Goal: Task Accomplishment & Management: Use online tool/utility

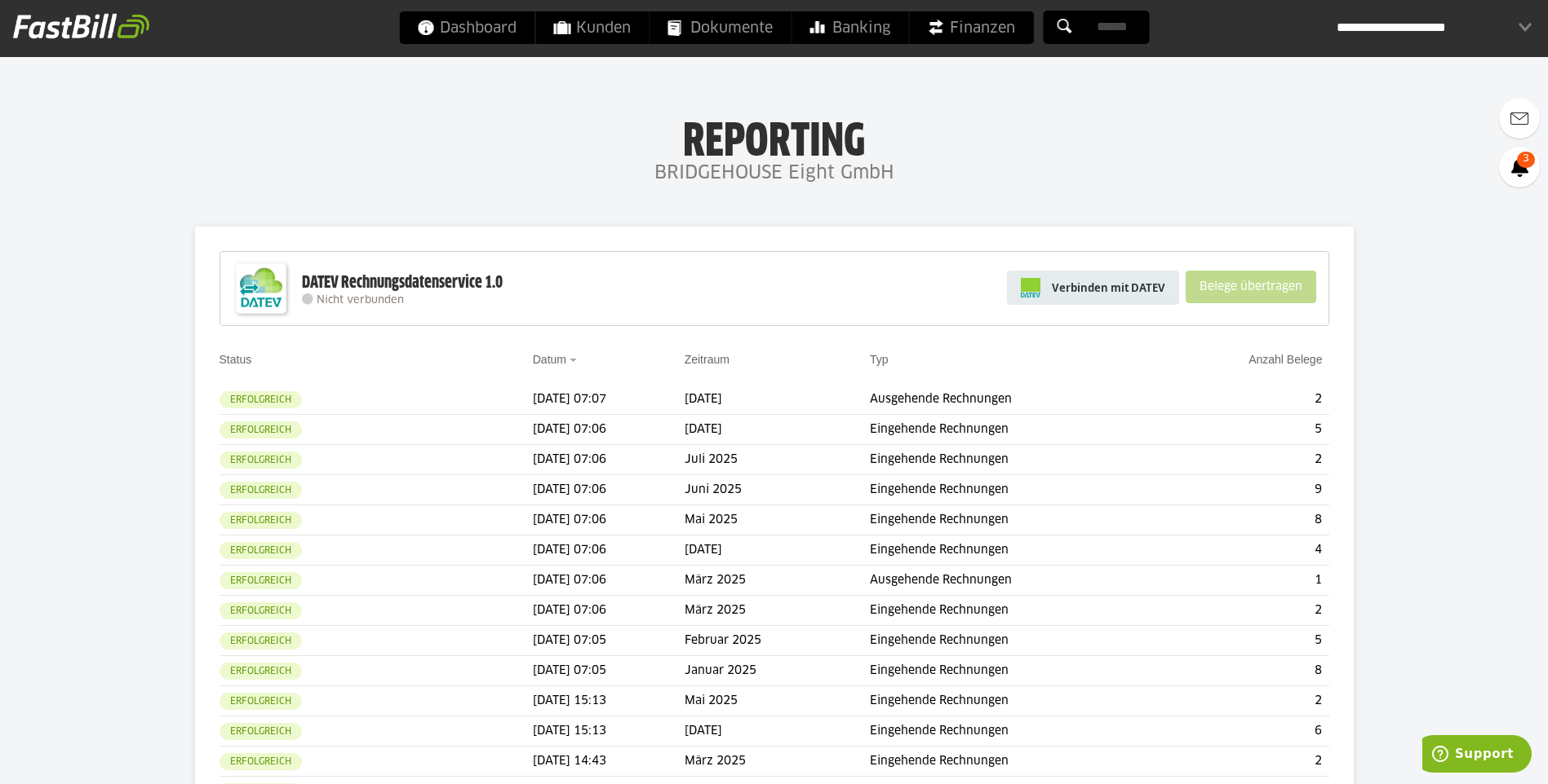
click at [1163, 286] on span "Verbinden mit DATEV" at bounding box center [1108, 287] width 114 height 16
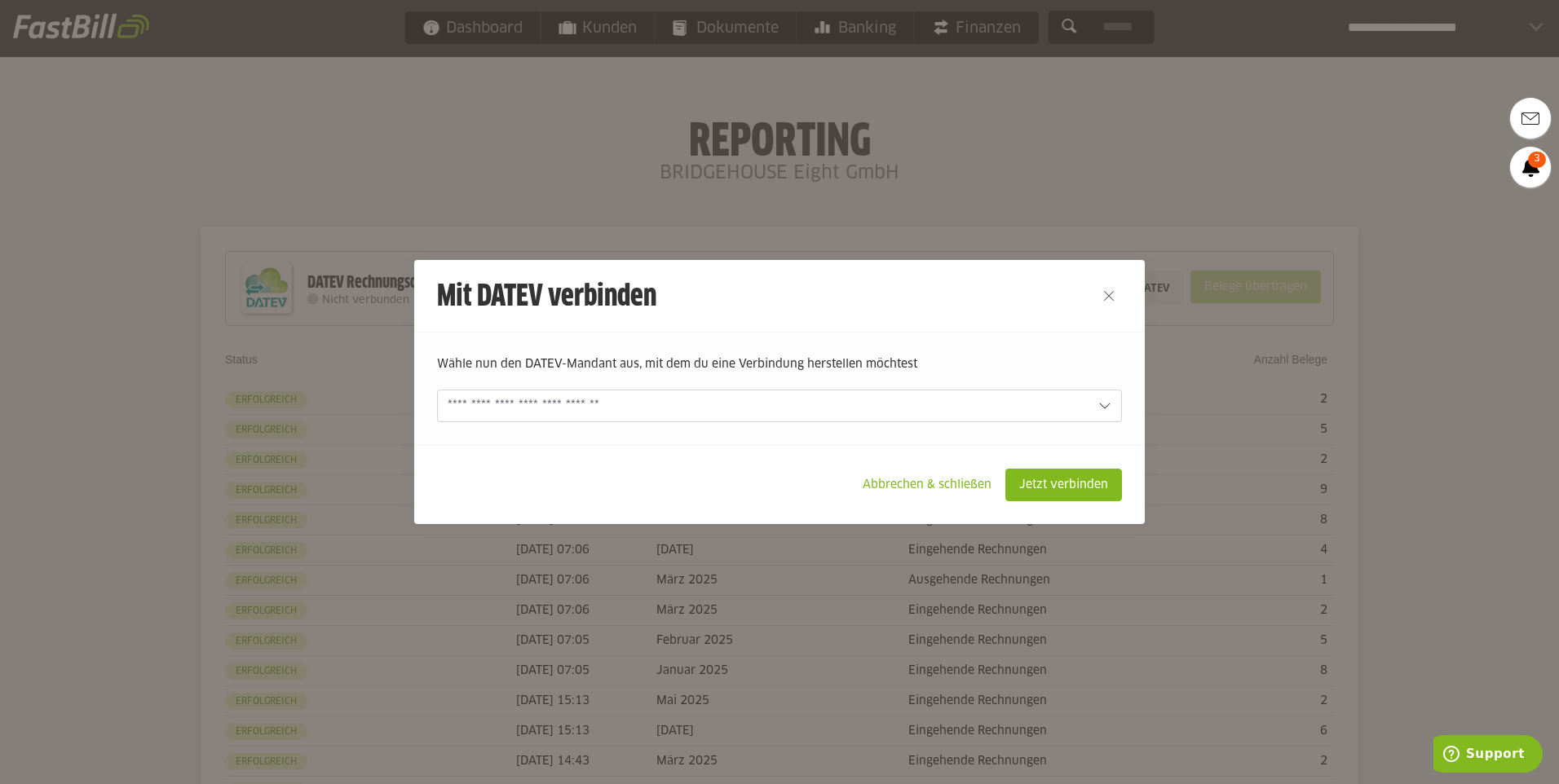
drag, startPoint x: 1071, startPoint y: 378, endPoint x: 1075, endPoint y: 393, distance: 15.5
click at [1073, 380] on form "Wähle nun den DATEV-Mandant aus, mit dem du eine Verbindung herstellen möchtest…" at bounding box center [780, 389] width 685 height 67
click at [0, 0] on input "text" at bounding box center [0, 0] width 0 height 0
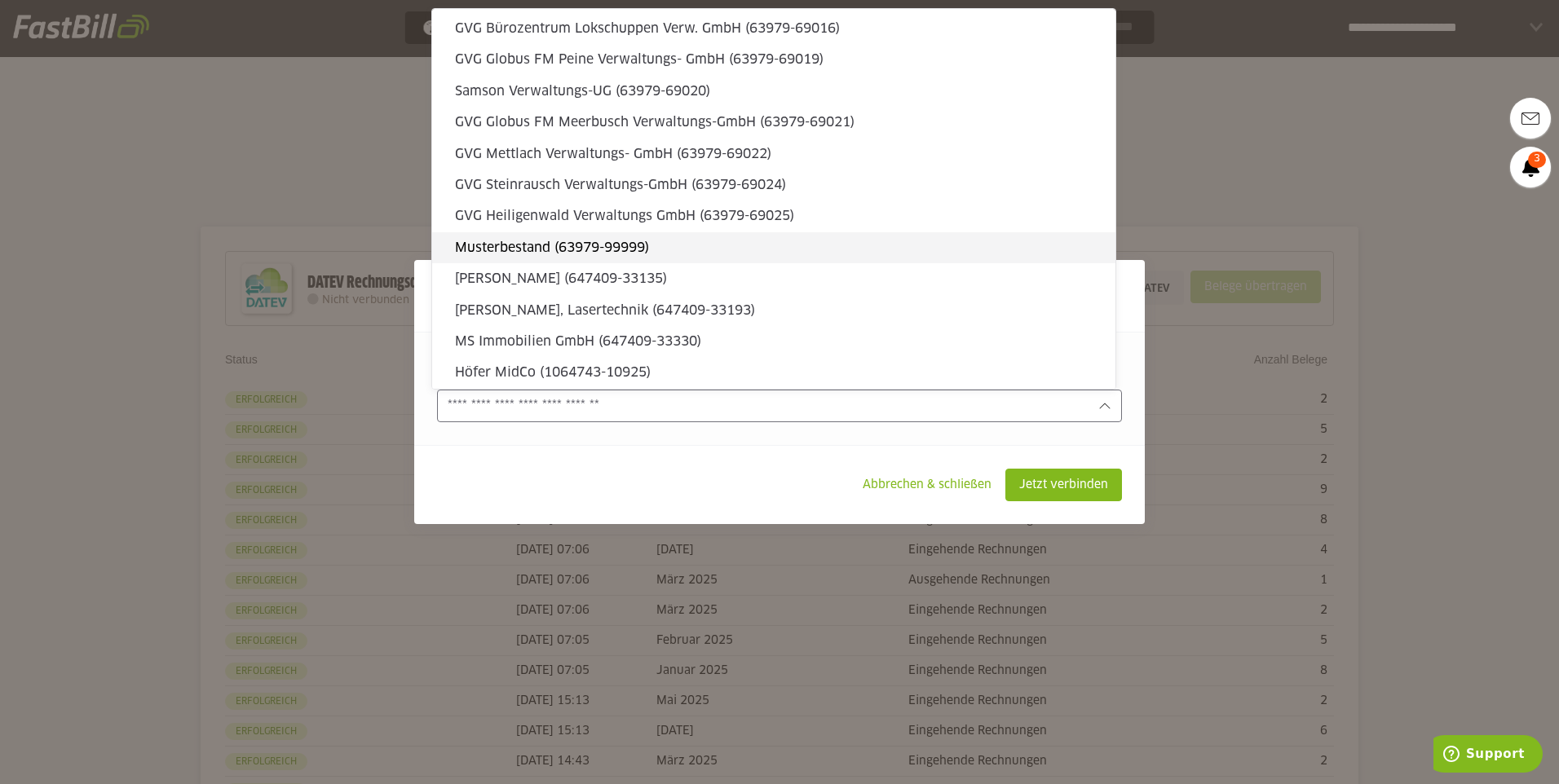
scroll to position [4954, 0]
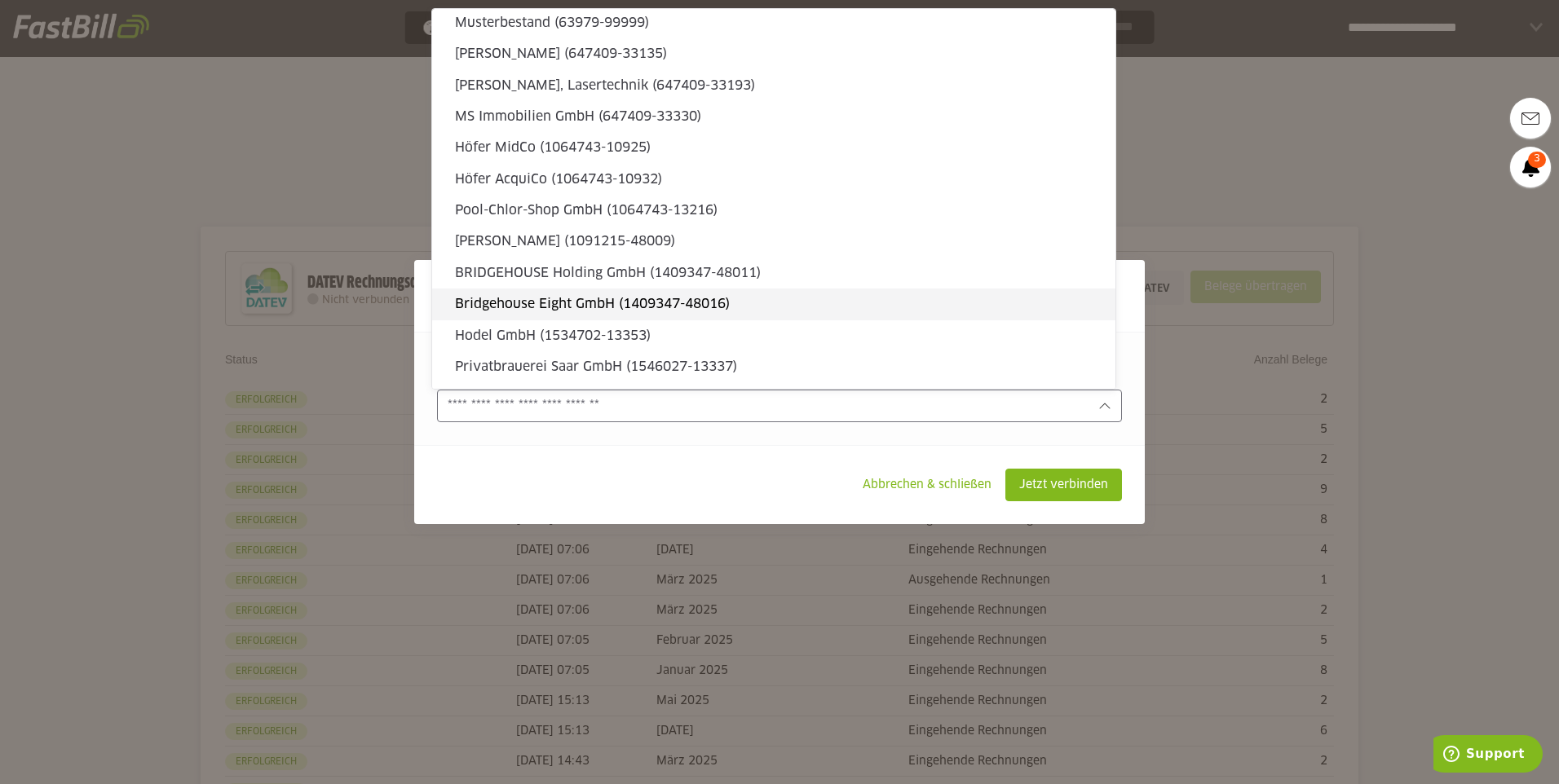
drag, startPoint x: 791, startPoint y: 301, endPoint x: 788, endPoint y: 309, distance: 8.5
click at [788, 308] on slot "Bridgehouse Eight GmbH (1409347-48016)" at bounding box center [779, 305] width 648 height 18
type input "**********"
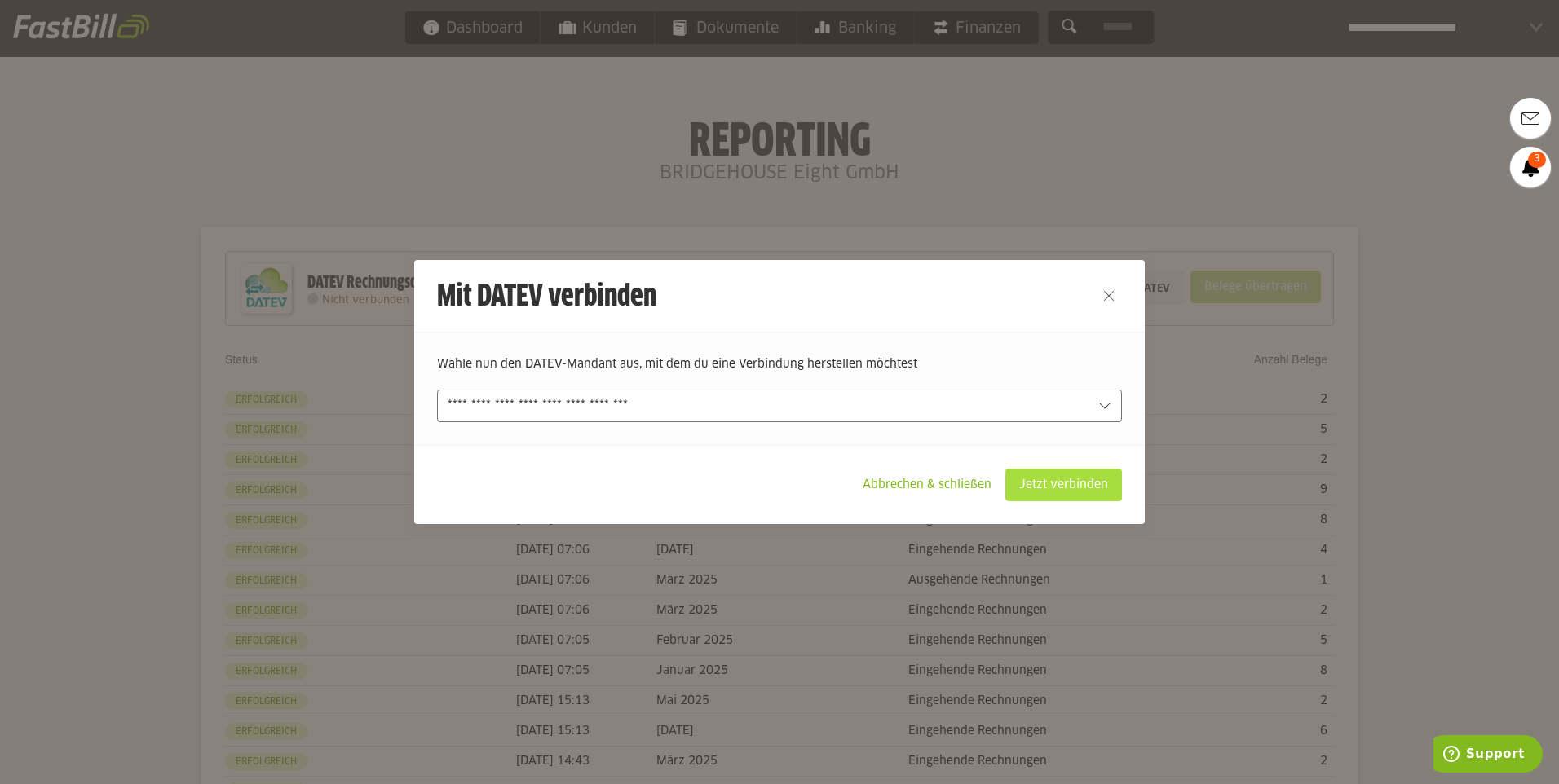
click at [1056, 487] on slot "Jetzt verbinden" at bounding box center [1063, 485] width 115 height 31
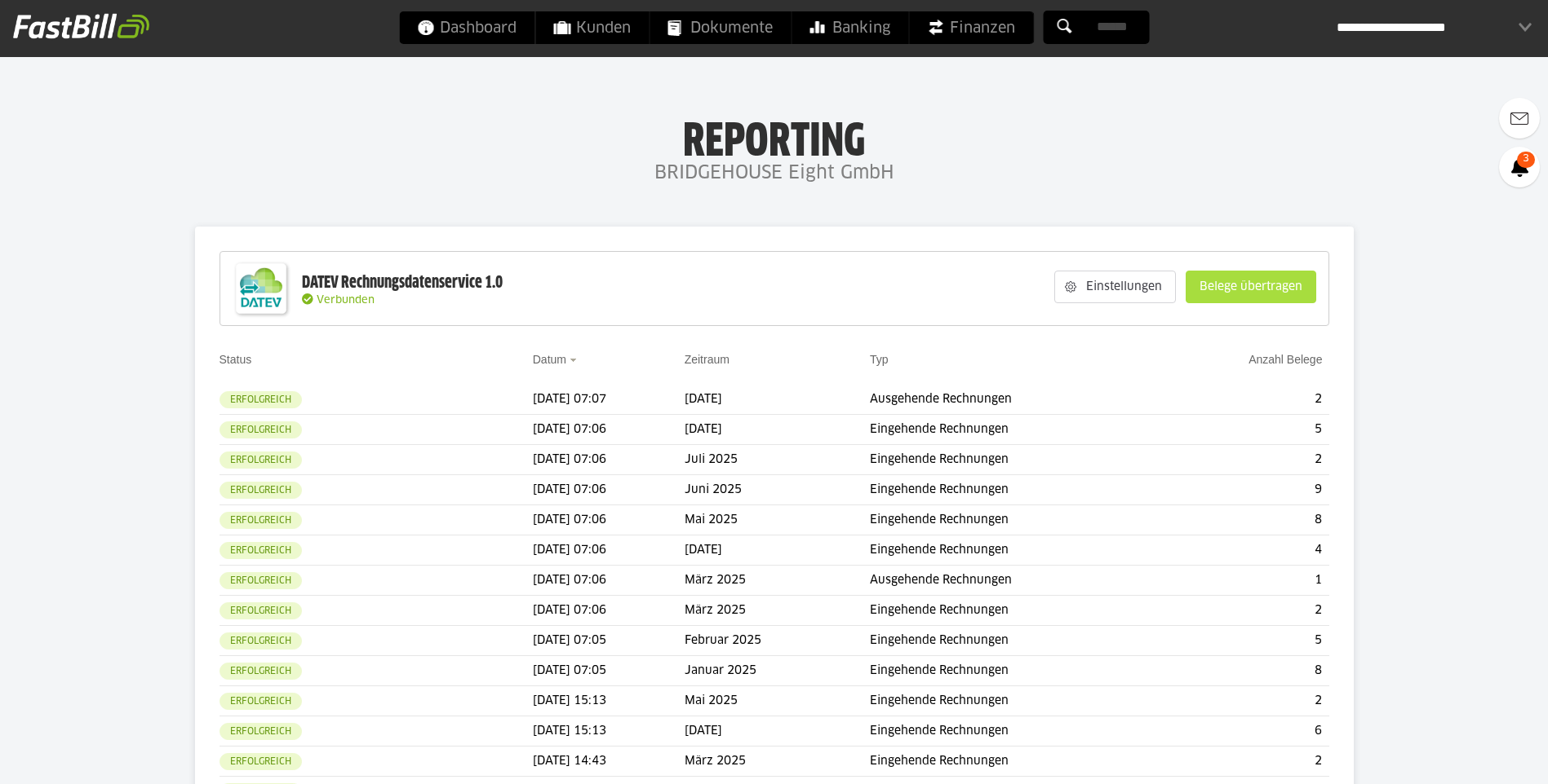
click at [1203, 290] on slot "Belege übertragen" at bounding box center [1251, 287] width 129 height 31
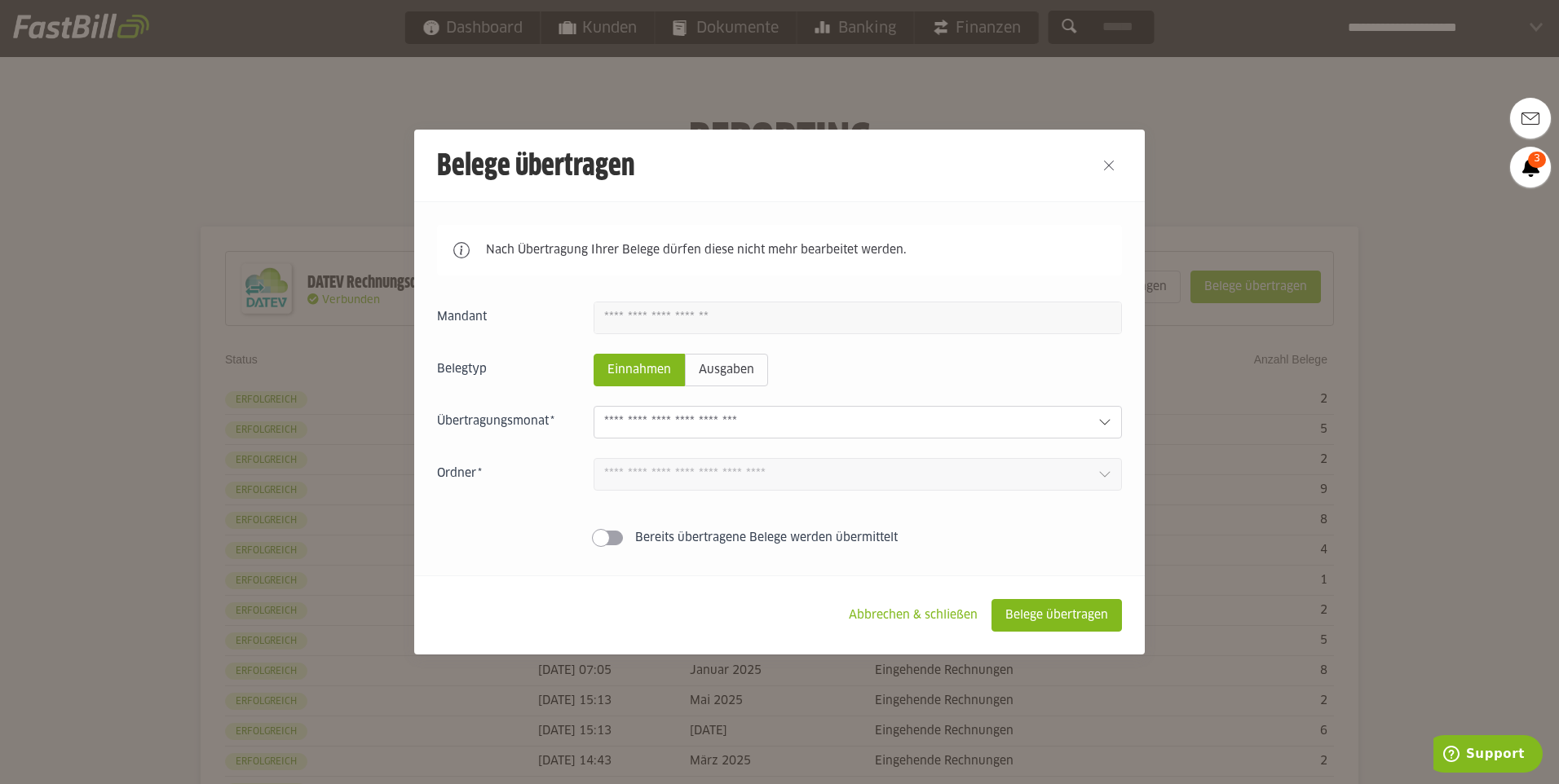
click at [1055, 417] on input "text" at bounding box center [844, 423] width 481 height 18
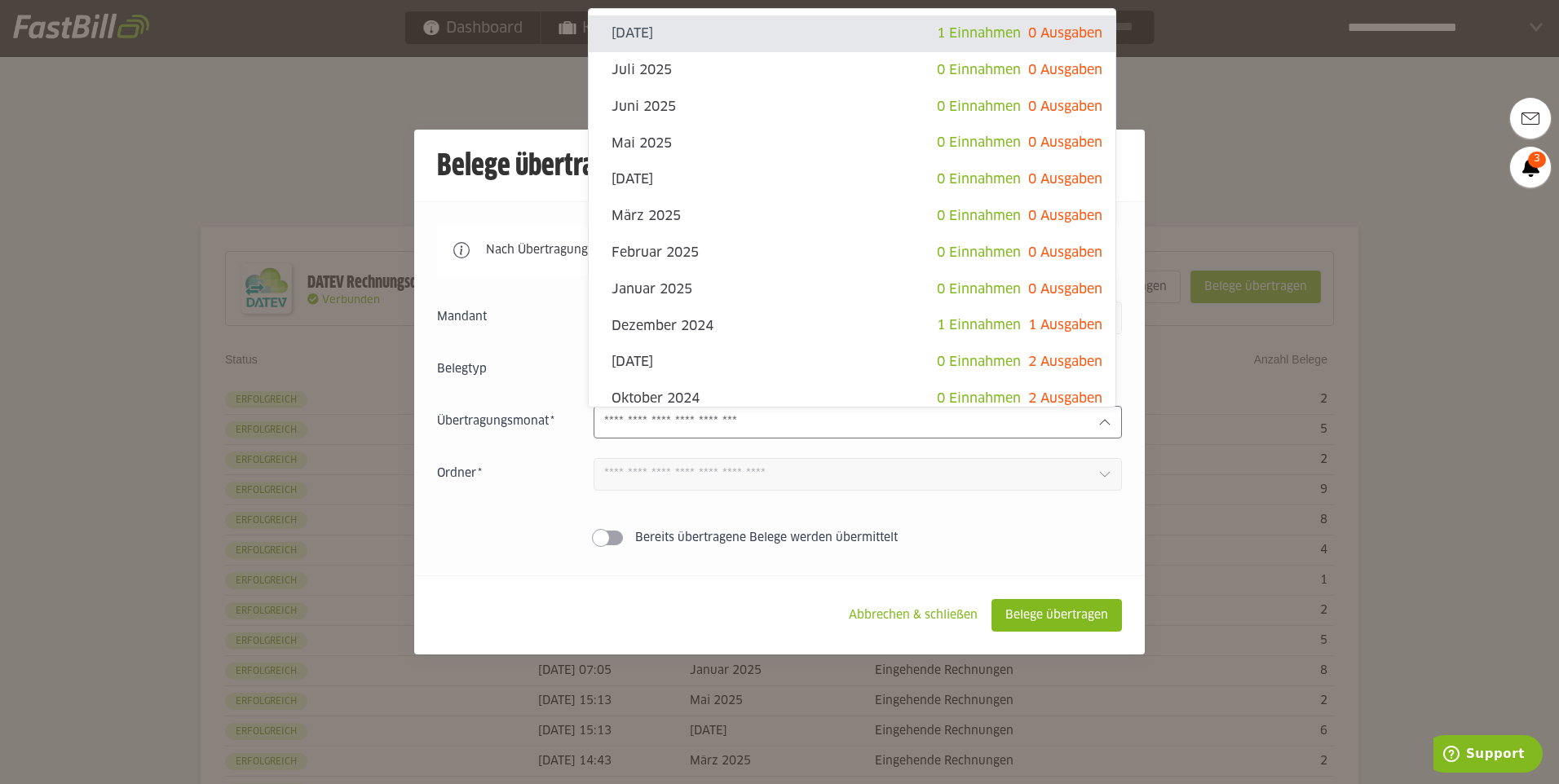
click at [1258, 169] on div at bounding box center [780, 392] width 1559 height 784
